Goal: Obtain resource: Download file/media

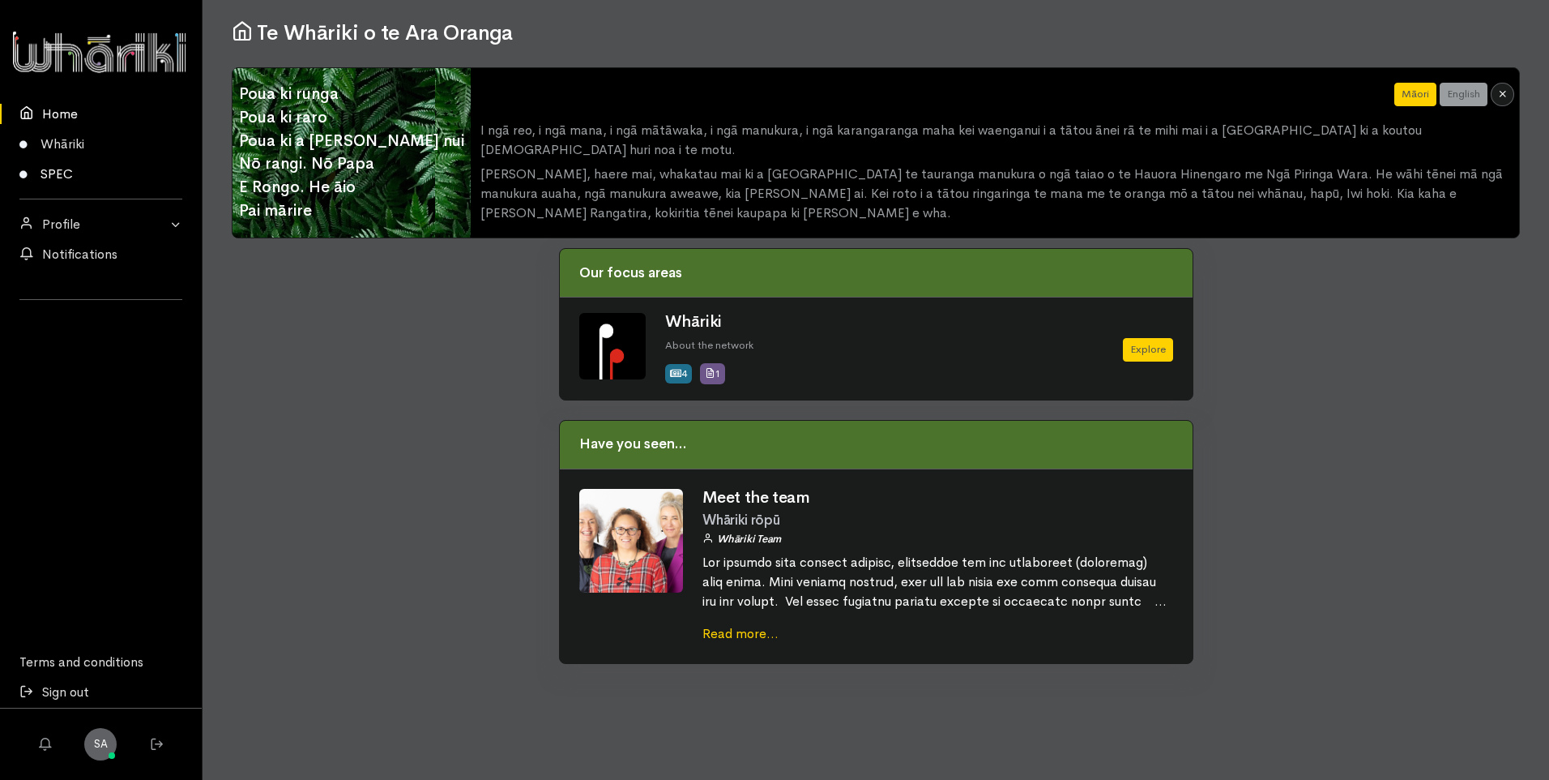
click at [56, 179] on link "SPEC" at bounding box center [101, 174] width 202 height 30
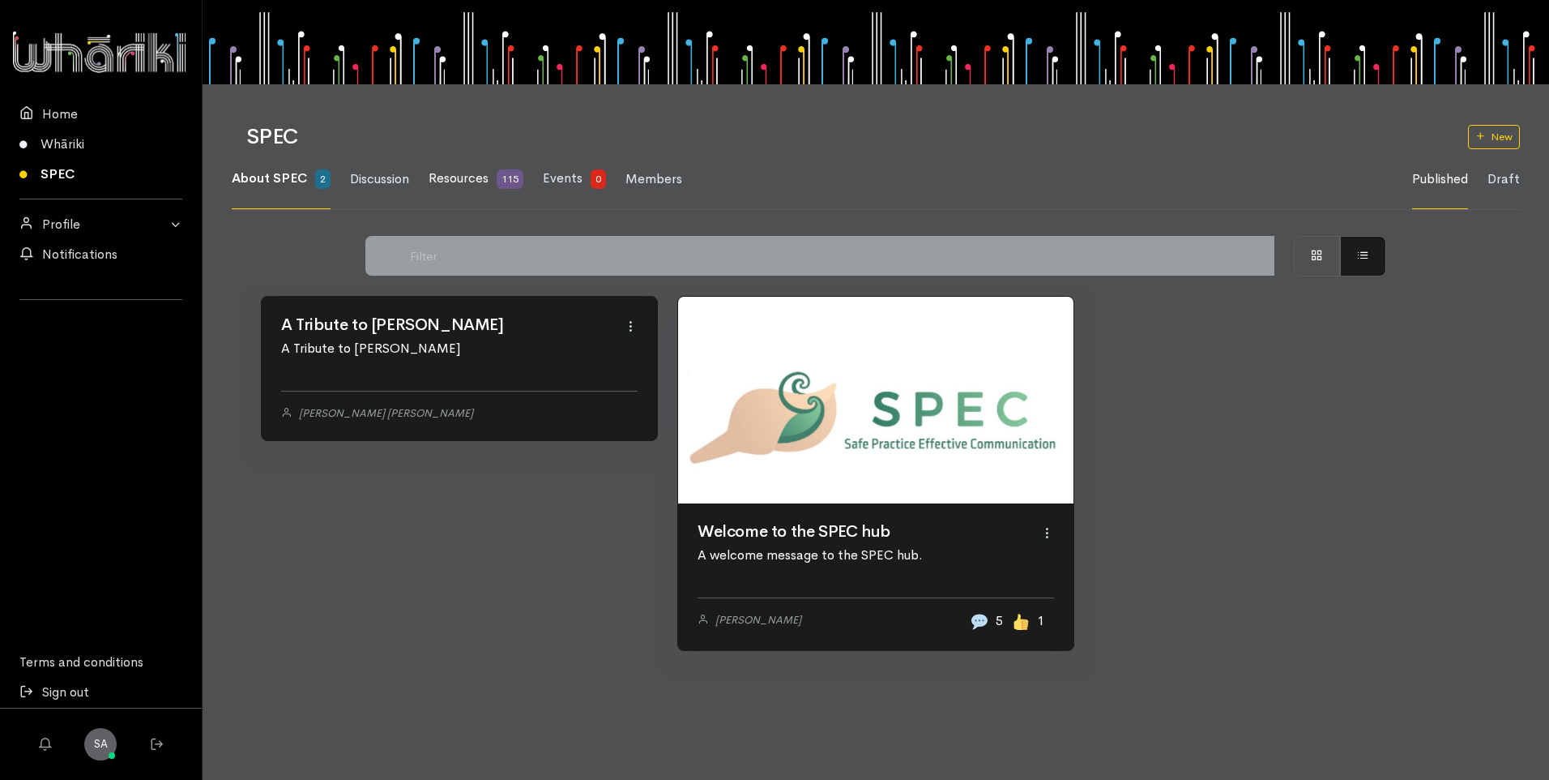
click at [467, 176] on span "Resources" at bounding box center [459, 177] width 60 height 17
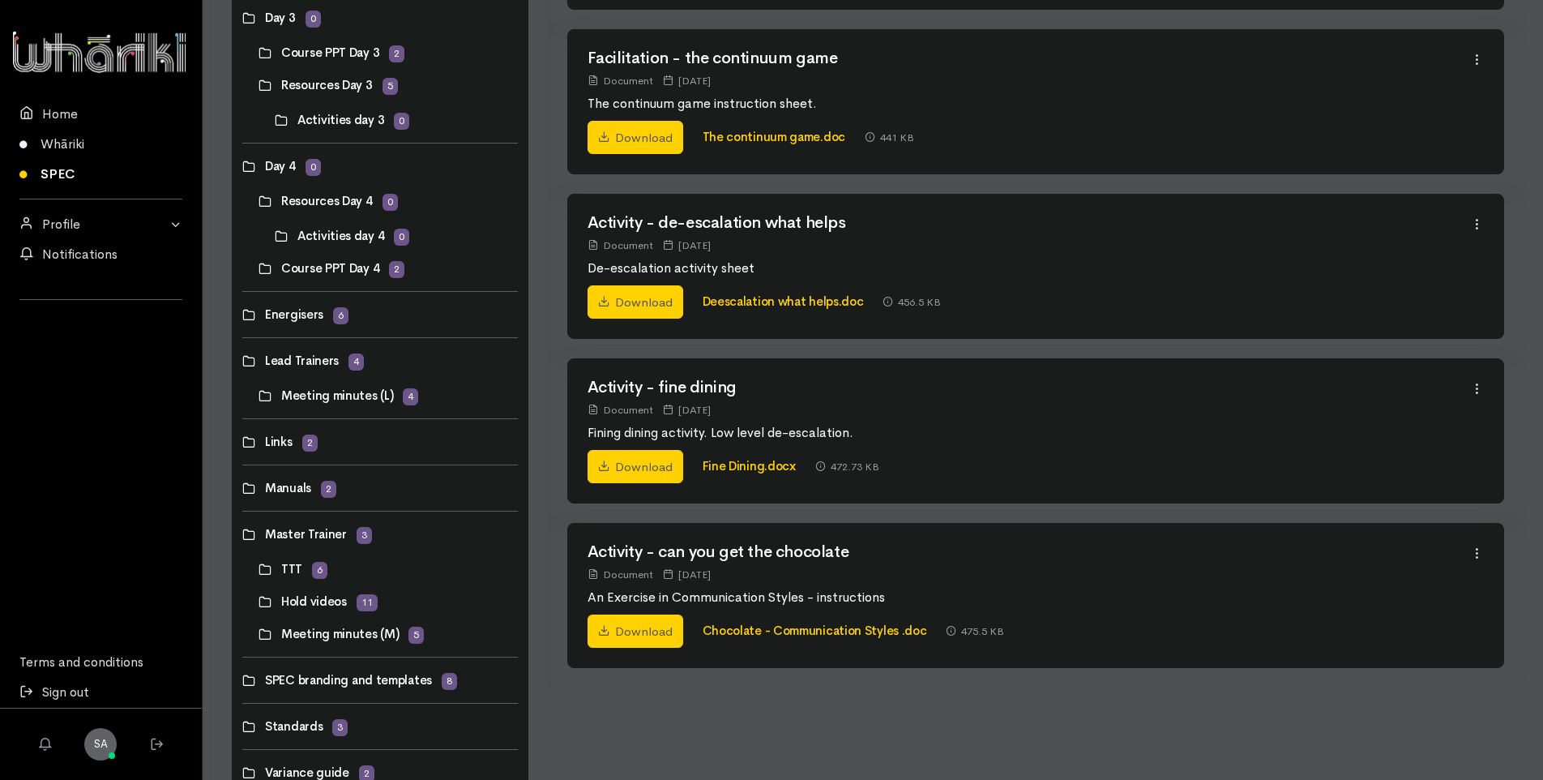
scroll to position [755, 0]
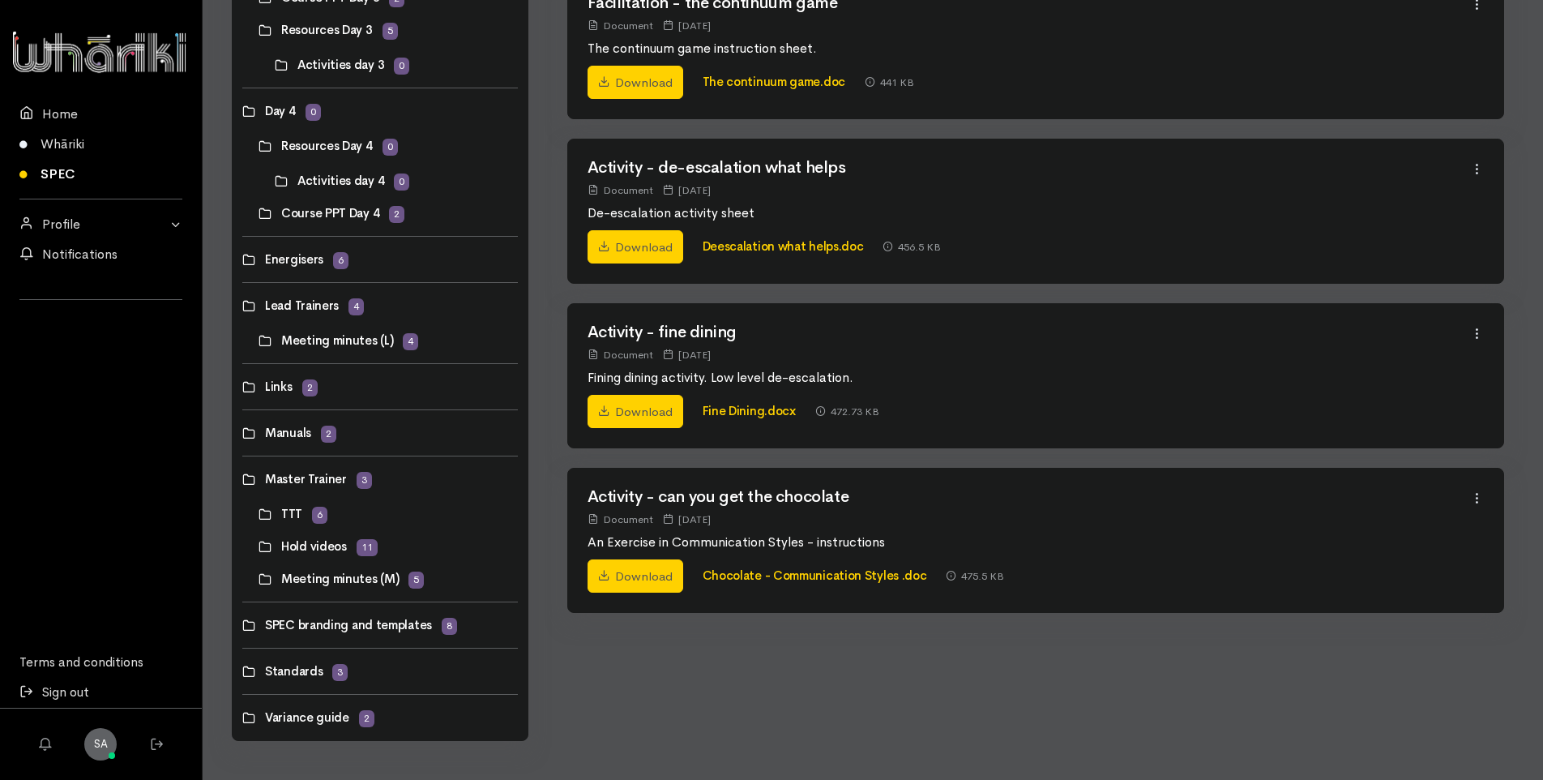
click at [242, 387] on link at bounding box center [242, 387] width 0 height 0
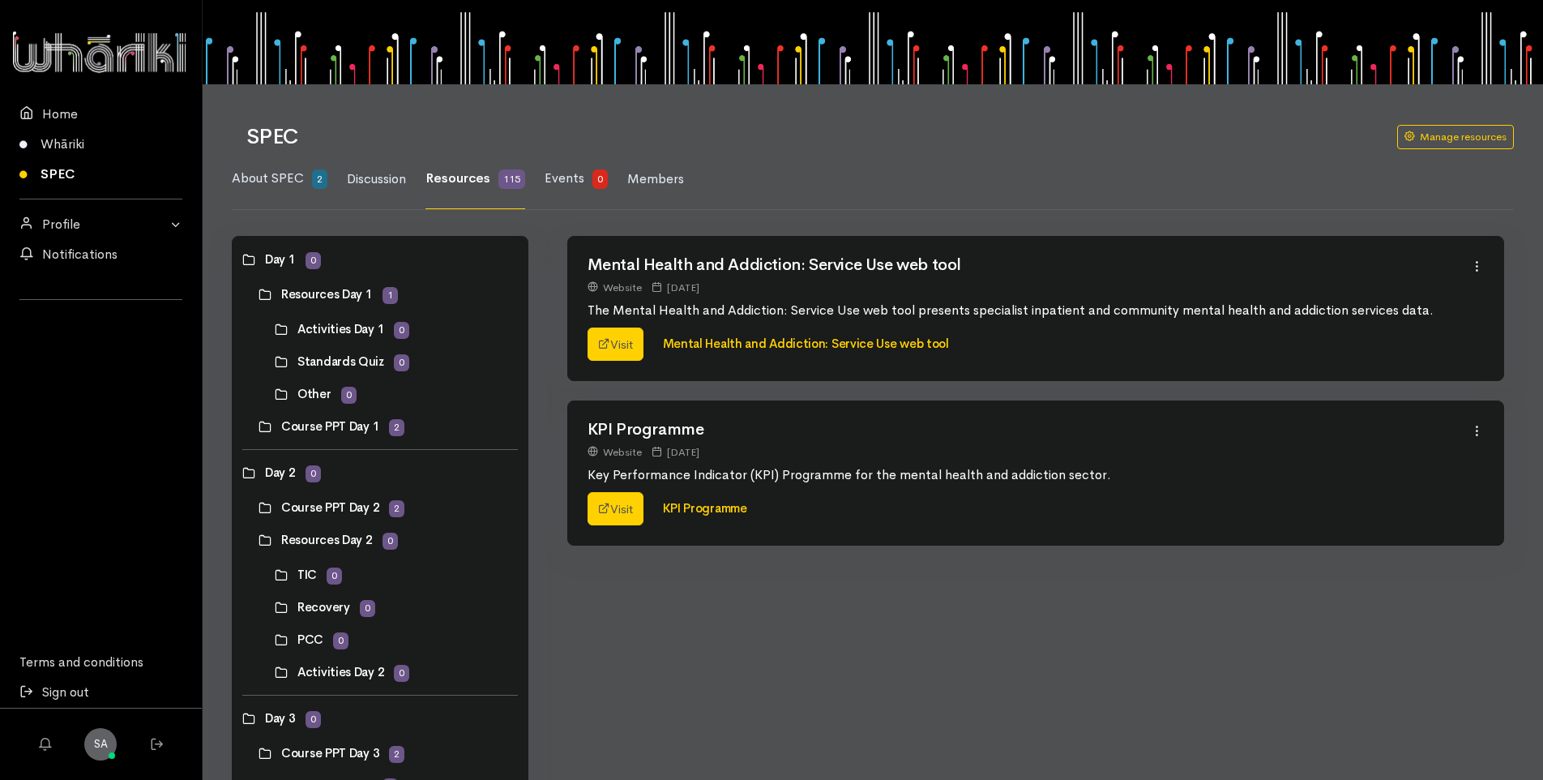
click at [259, 294] on link at bounding box center [259, 294] width 0 height 0
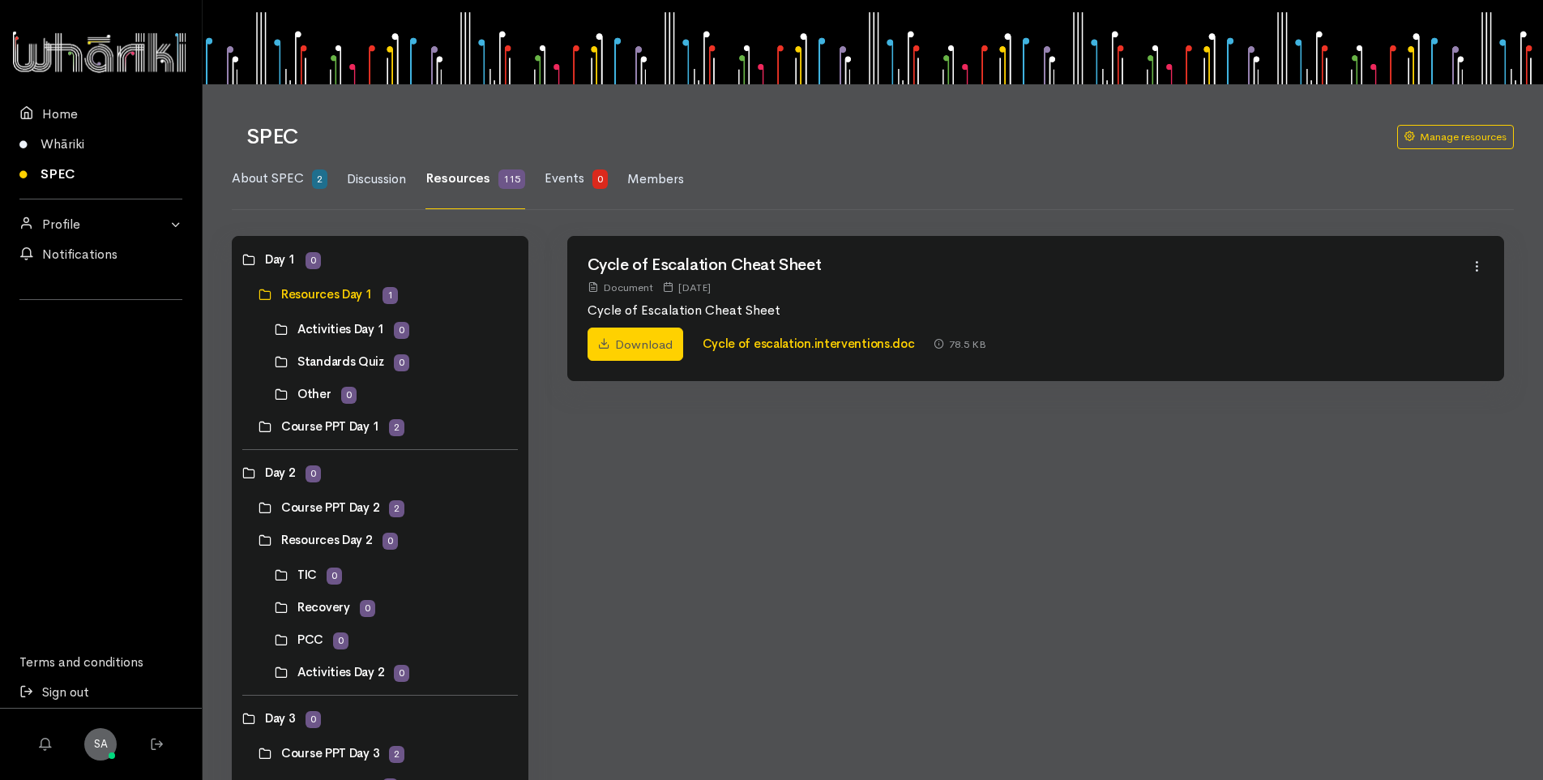
click at [259, 426] on link at bounding box center [259, 426] width 0 height 0
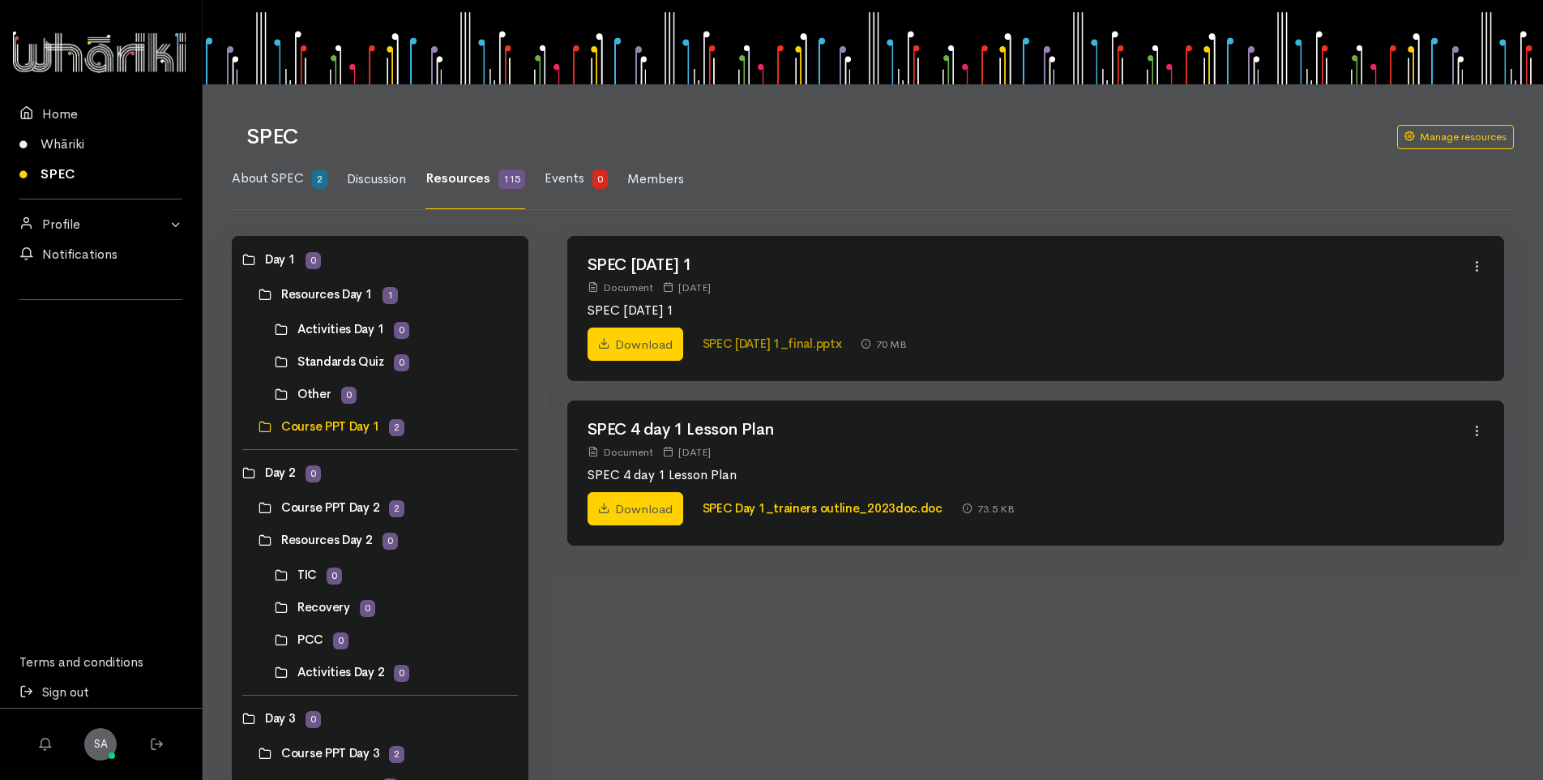
click at [810, 342] on link "SPEC National_day 1_final.pptx" at bounding box center [772, 342] width 139 height 15
click at [801, 344] on link "SPEC National_day 1_final.pptx" at bounding box center [772, 342] width 139 height 15
